Goal: Connect with others: Connect with other users

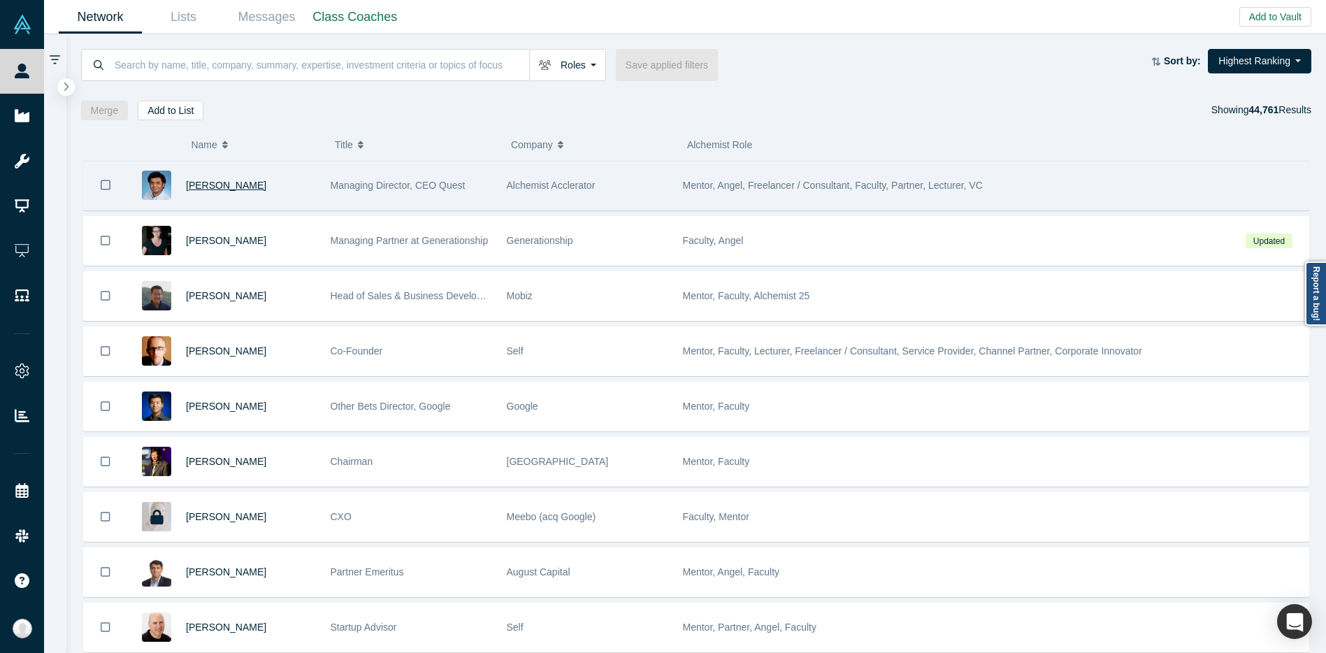
click at [218, 183] on span "[PERSON_NAME]" at bounding box center [226, 185] width 80 height 11
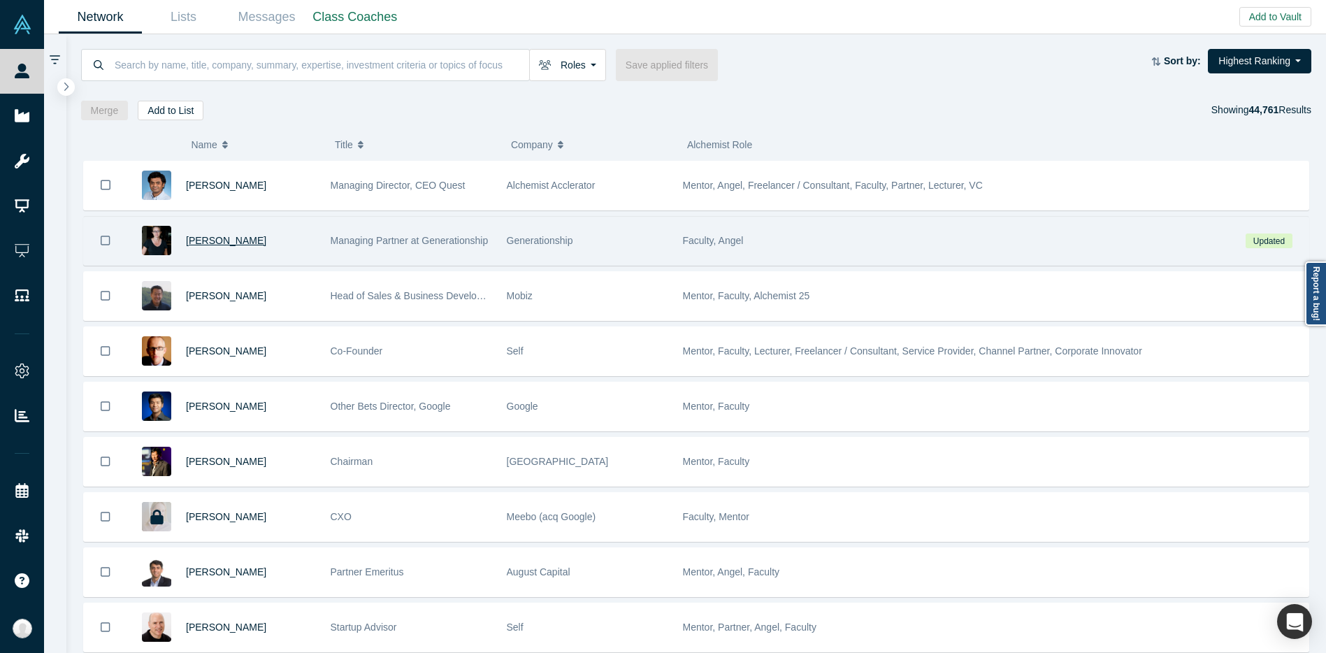
click at [220, 236] on span "[PERSON_NAME]" at bounding box center [226, 240] width 80 height 11
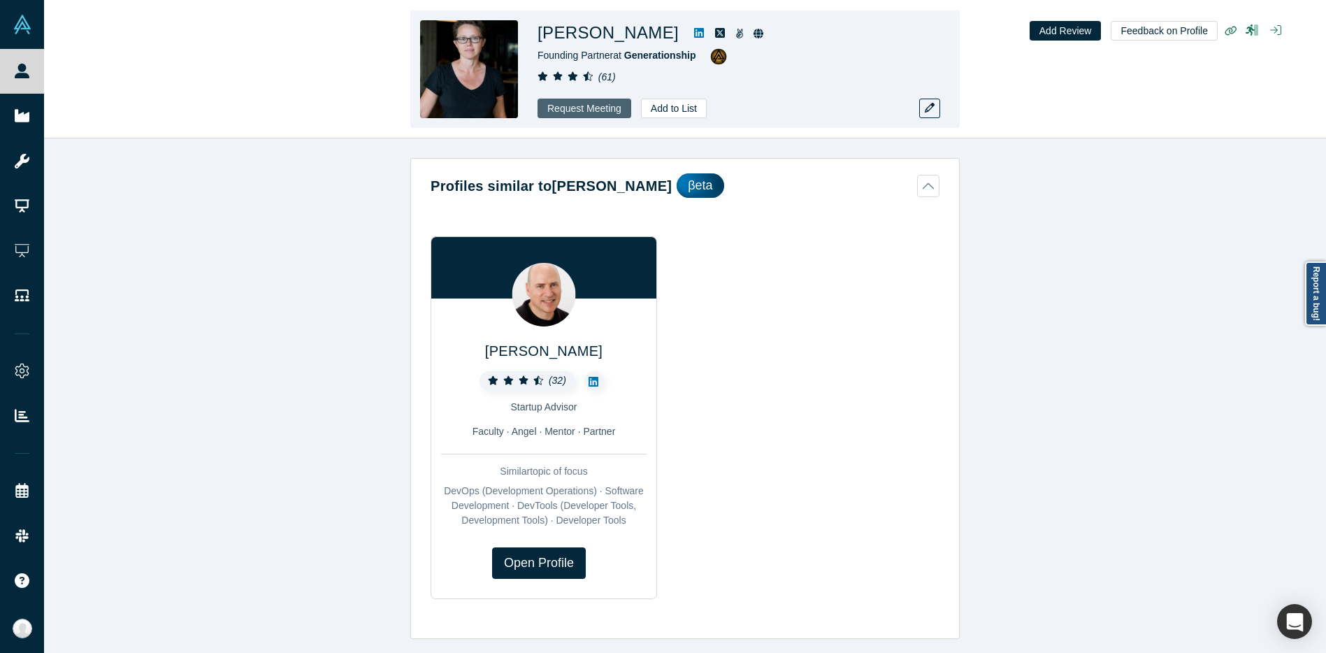
click at [582, 111] on button "Request Meeting" at bounding box center [585, 109] width 94 height 20
